Goal: Information Seeking & Learning: Learn about a topic

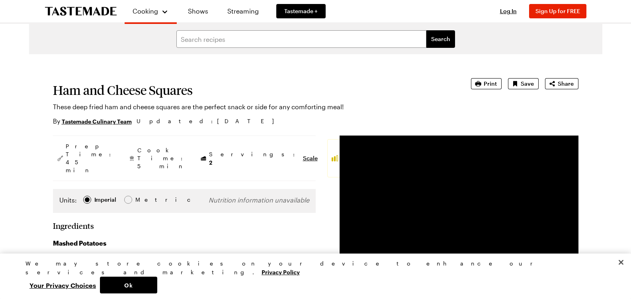
click at [311, 254] on li "17 3/4 ounces potatoes, peeled and chopped in half" at bounding box center [184, 260] width 263 height 13
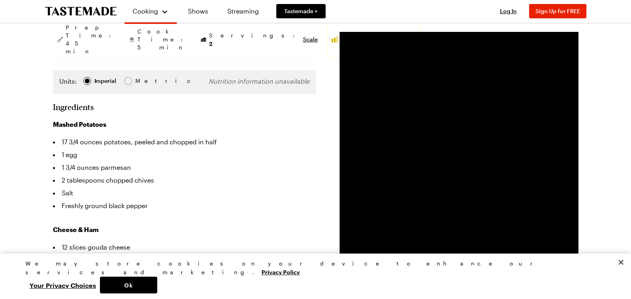
scroll to position [120, 0]
click at [280, 198] on div "Mashed Potatoes 17 3/4 ounces potatoes, peeled and chopped in half 1 egg 1 3/4 …" at bounding box center [184, 232] width 263 height 226
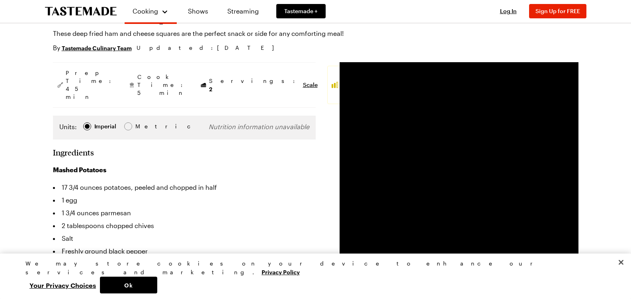
scroll to position [67, 0]
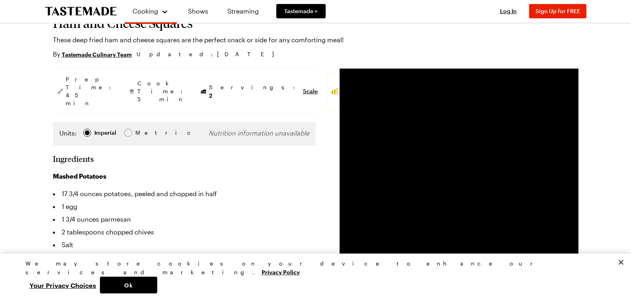
click at [327, 85] on div "Average" at bounding box center [373, 91] width 93 height 38
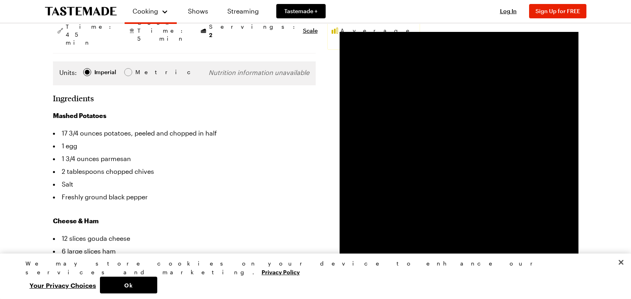
scroll to position [128, 0]
click at [209, 234] on div "Mashed Potatoes 17 3/4 ounces potatoes, peeled and chopped in half 1 egg 1 3/4 …" at bounding box center [184, 223] width 263 height 226
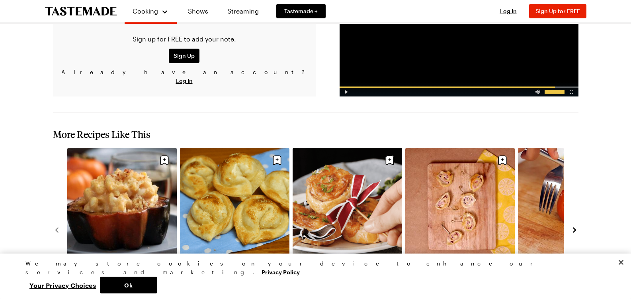
scroll to position [821, 0]
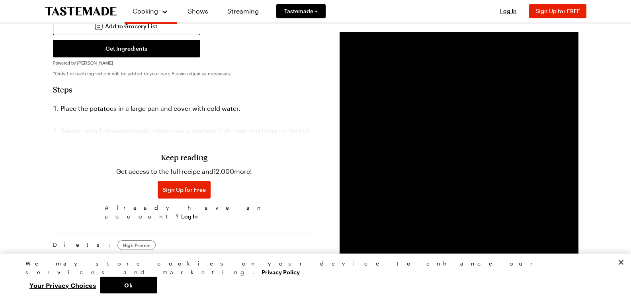
scroll to position [458, 0]
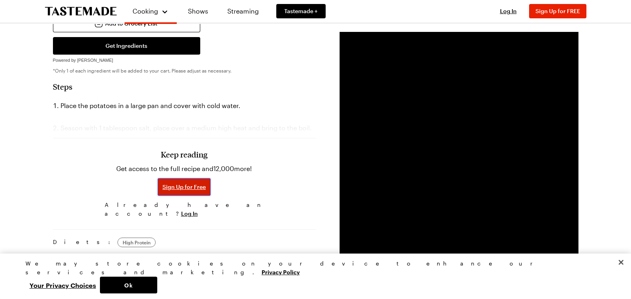
click at [186, 183] on span "Sign Up for Free" at bounding box center [184, 187] width 43 height 8
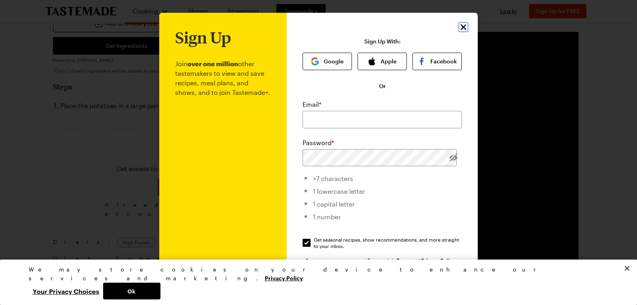
click at [461, 31] on icon "Close" at bounding box center [464, 27] width 10 height 10
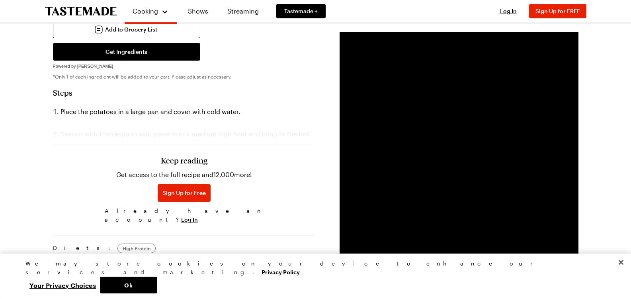
scroll to position [458, 0]
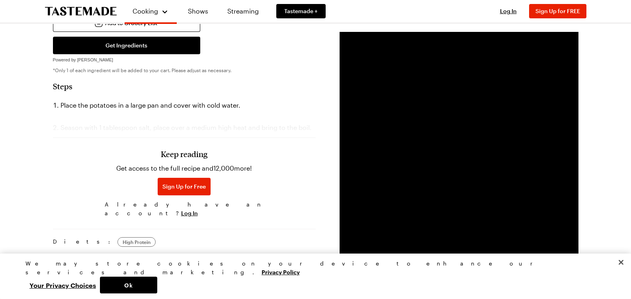
click at [171, 110] on div "Keep reading Get access to the full recipe and 12,000 more! Sign Up for Free Al…" at bounding box center [184, 165] width 263 height 111
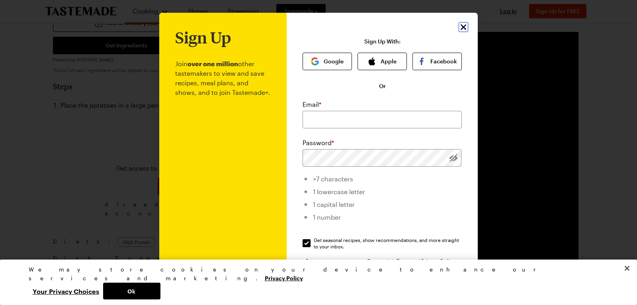
click at [459, 27] on icon "Close" at bounding box center [464, 27] width 10 height 10
